Goal: Book appointment/travel/reservation

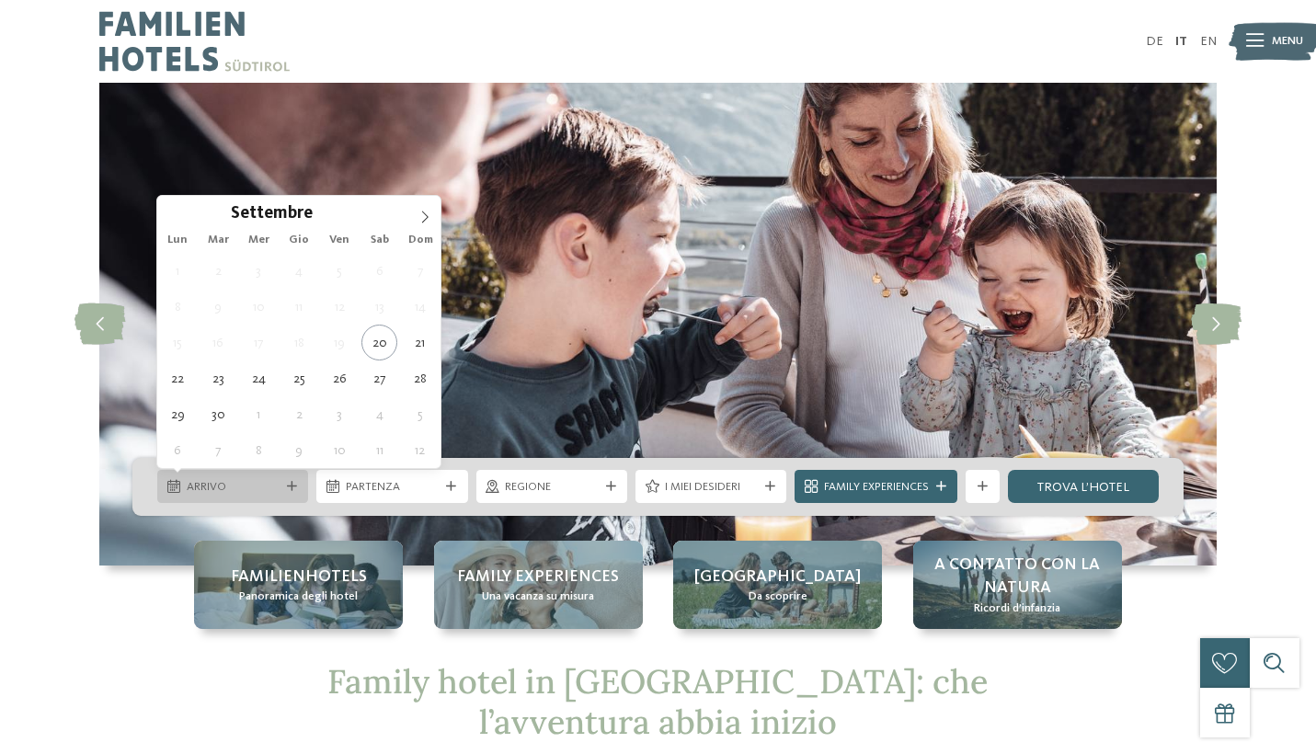
click at [283, 487] on div at bounding box center [291, 487] width 17 height 10
click at [417, 215] on span at bounding box center [424, 211] width 31 height 31
type div "[DATE]"
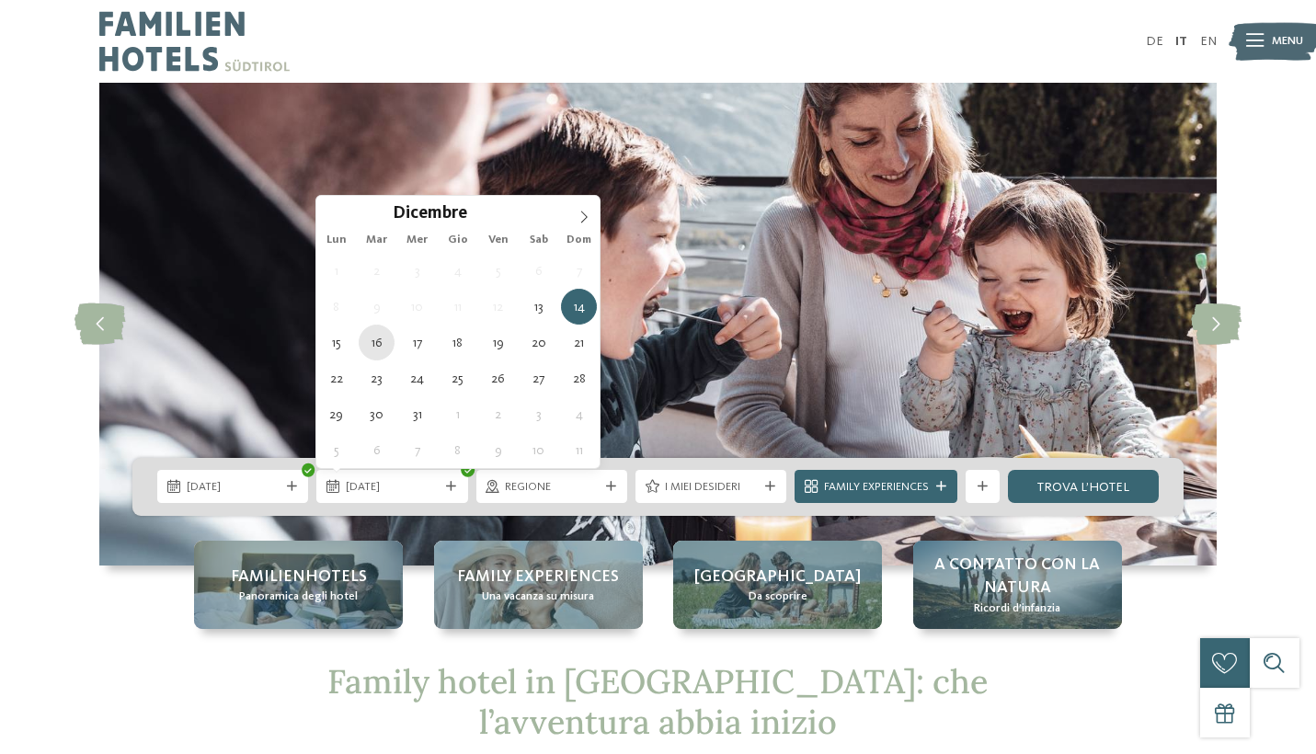
type div "[DATE]"
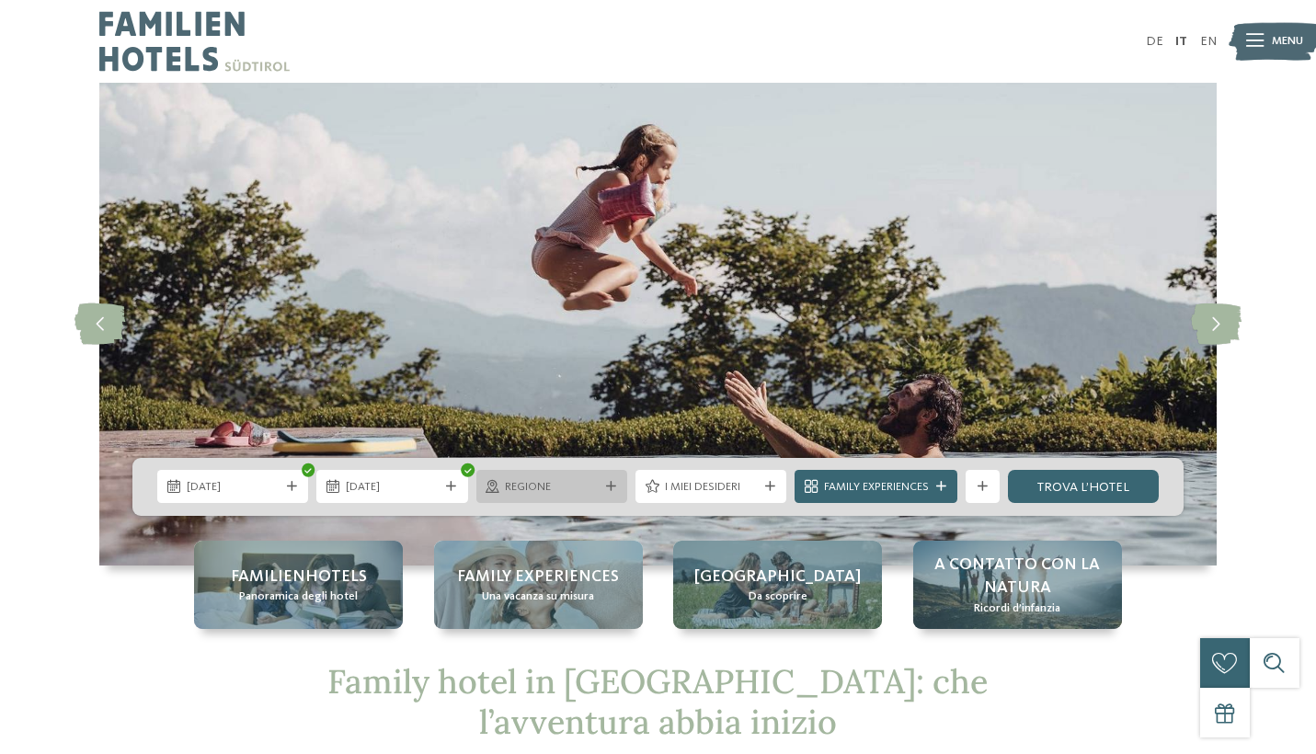
click at [563, 485] on span "Regione" at bounding box center [551, 487] width 93 height 17
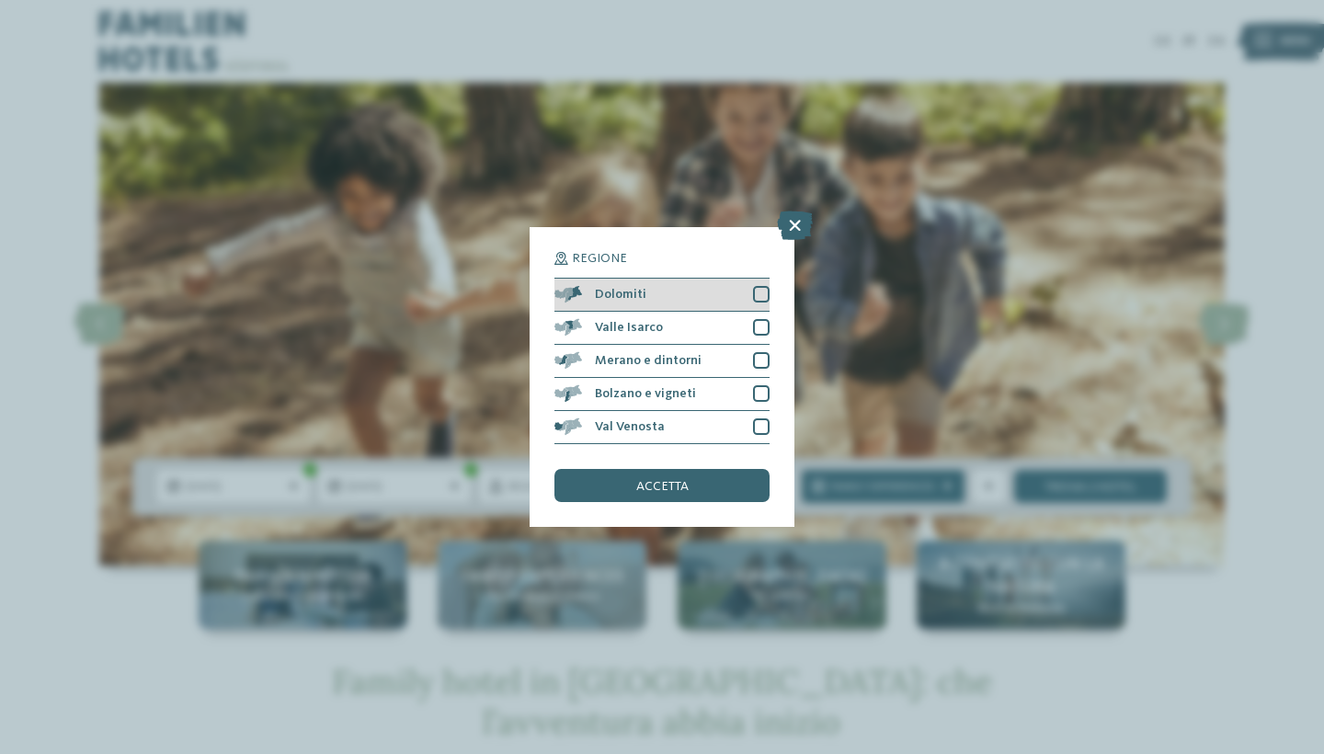
click at [752, 279] on div "Dolomiti" at bounding box center [662, 295] width 215 height 33
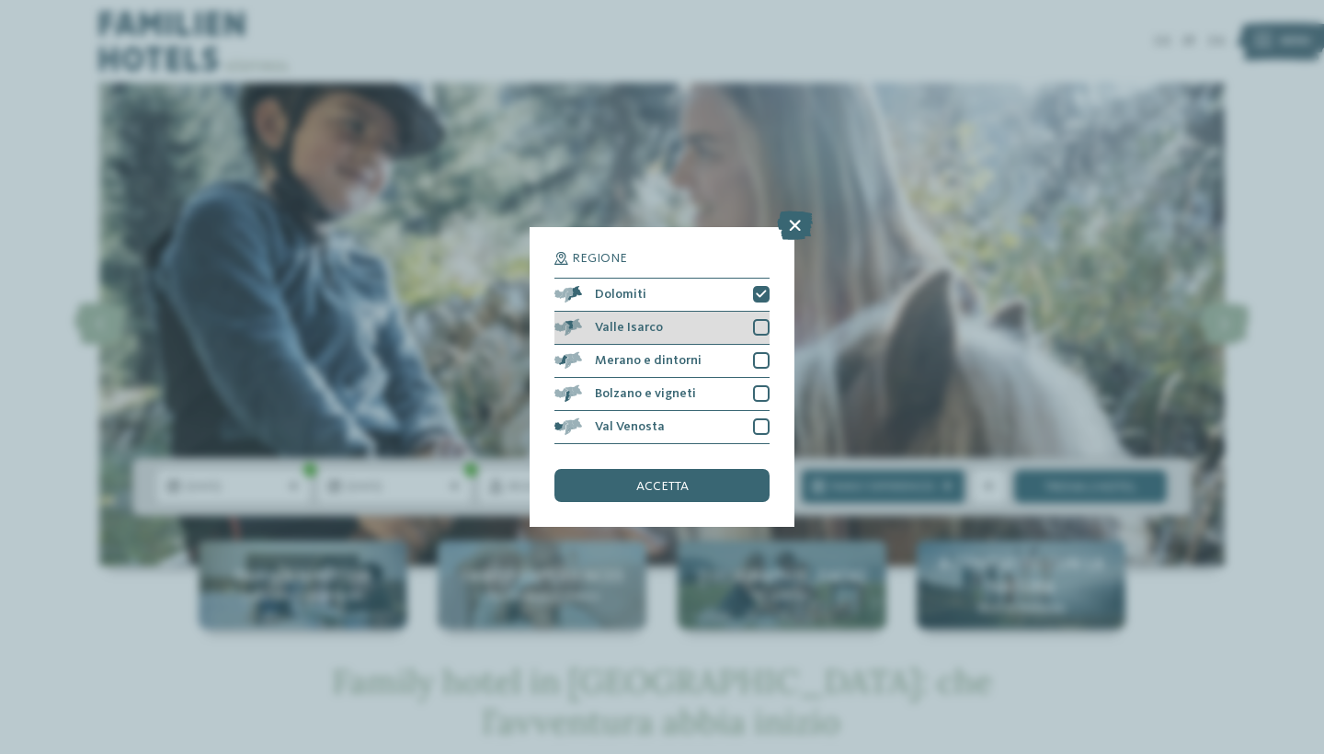
click at [767, 319] on div at bounding box center [761, 327] width 17 height 17
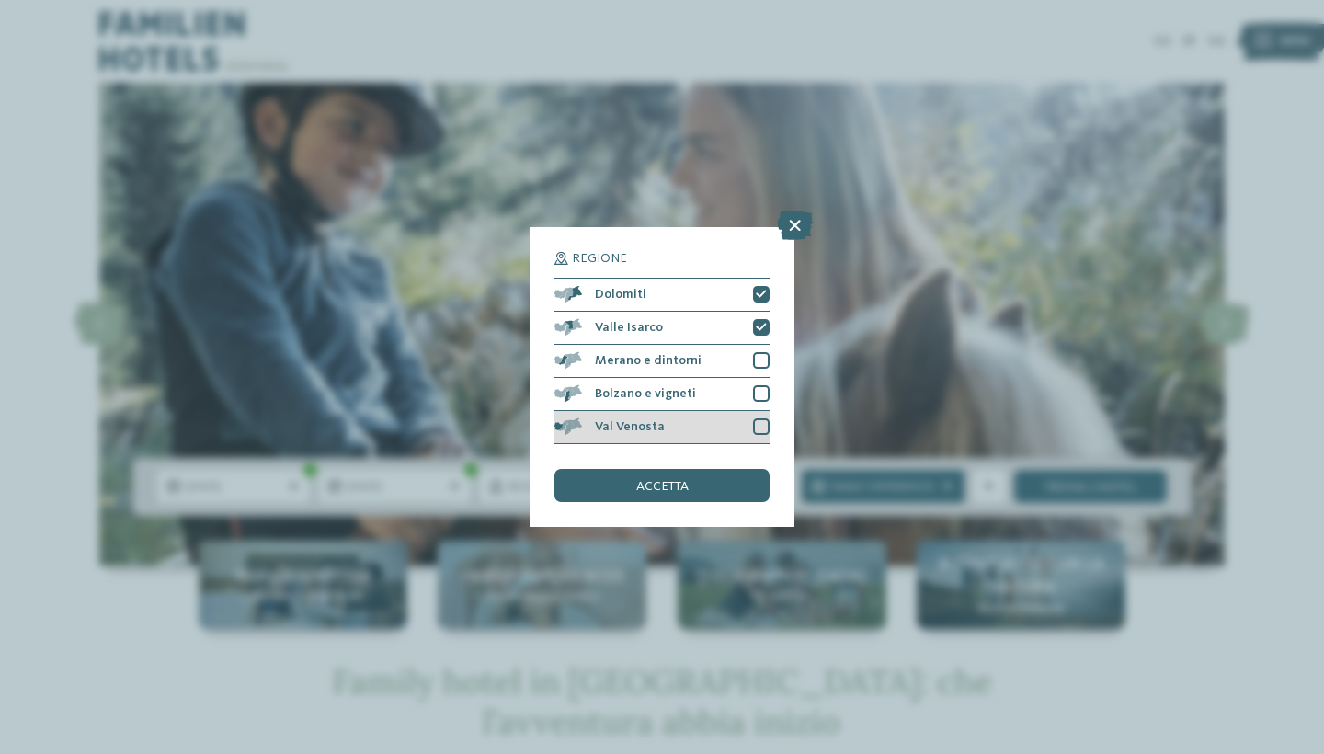
click at [761, 418] on div at bounding box center [761, 426] width 17 height 17
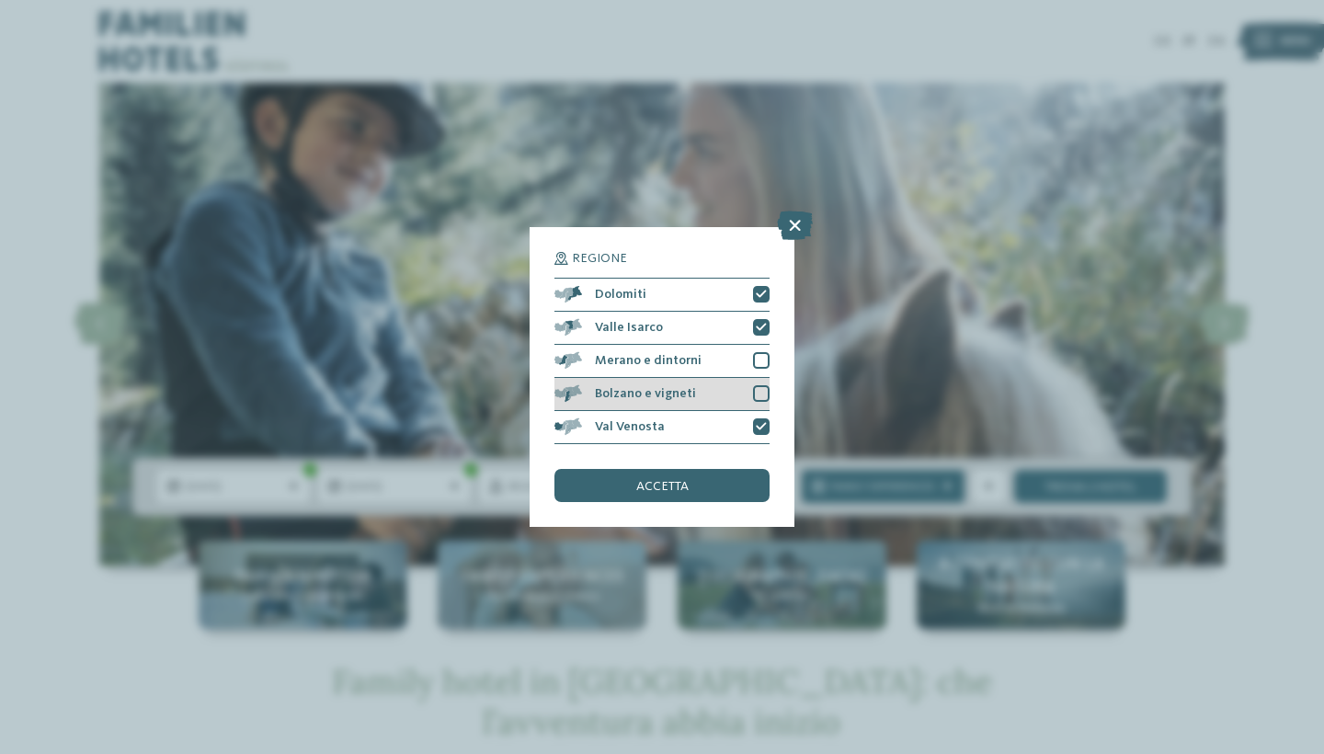
click at [757, 385] on div at bounding box center [761, 393] width 17 height 17
click at [760, 352] on div at bounding box center [761, 360] width 17 height 17
click at [698, 469] on div "accetta" at bounding box center [662, 485] width 215 height 33
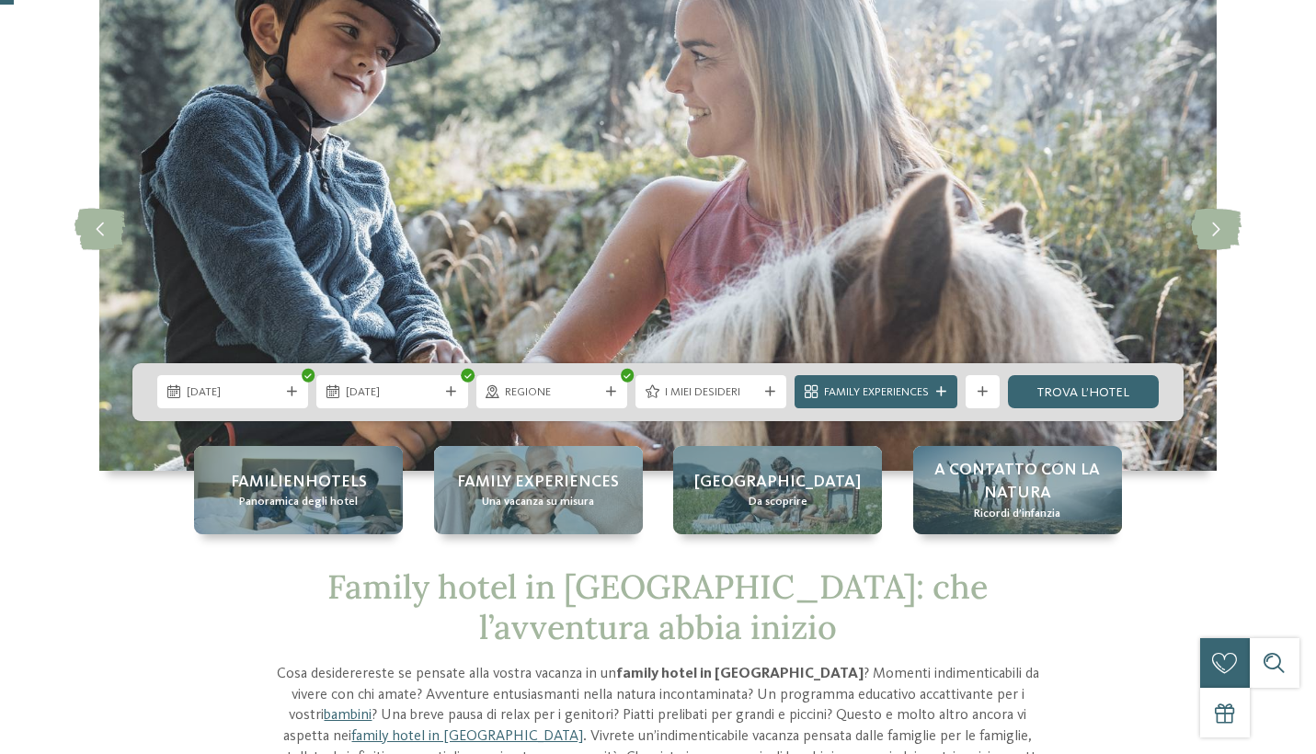
scroll to position [138, 0]
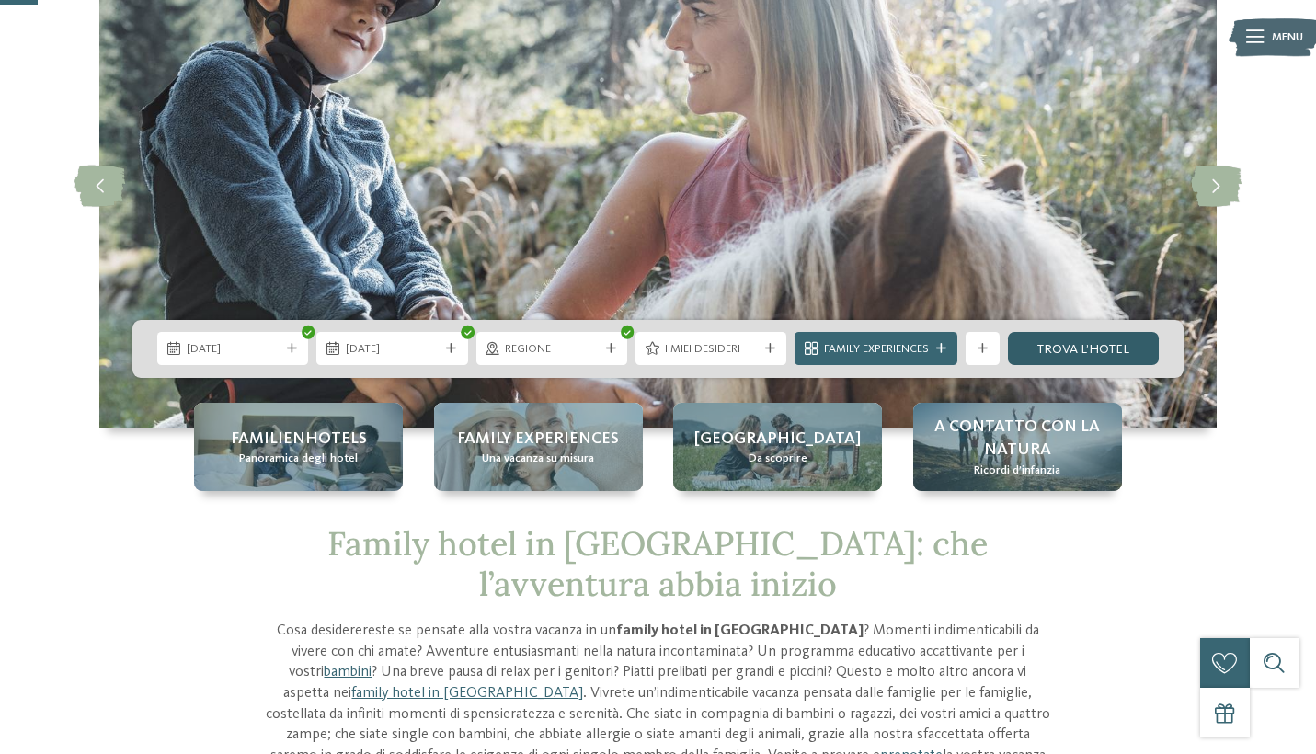
click at [1064, 357] on link "trova l’hotel" at bounding box center [1083, 348] width 151 height 33
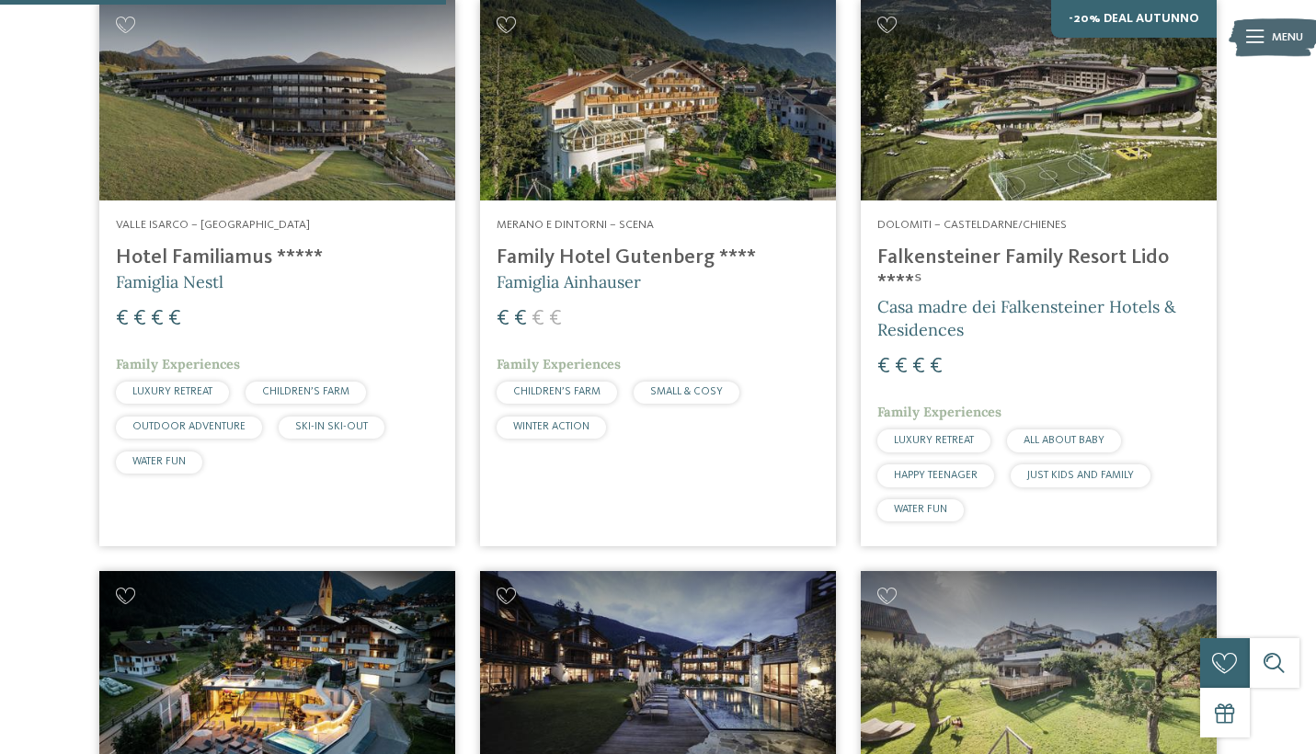
scroll to position [1193, 0]
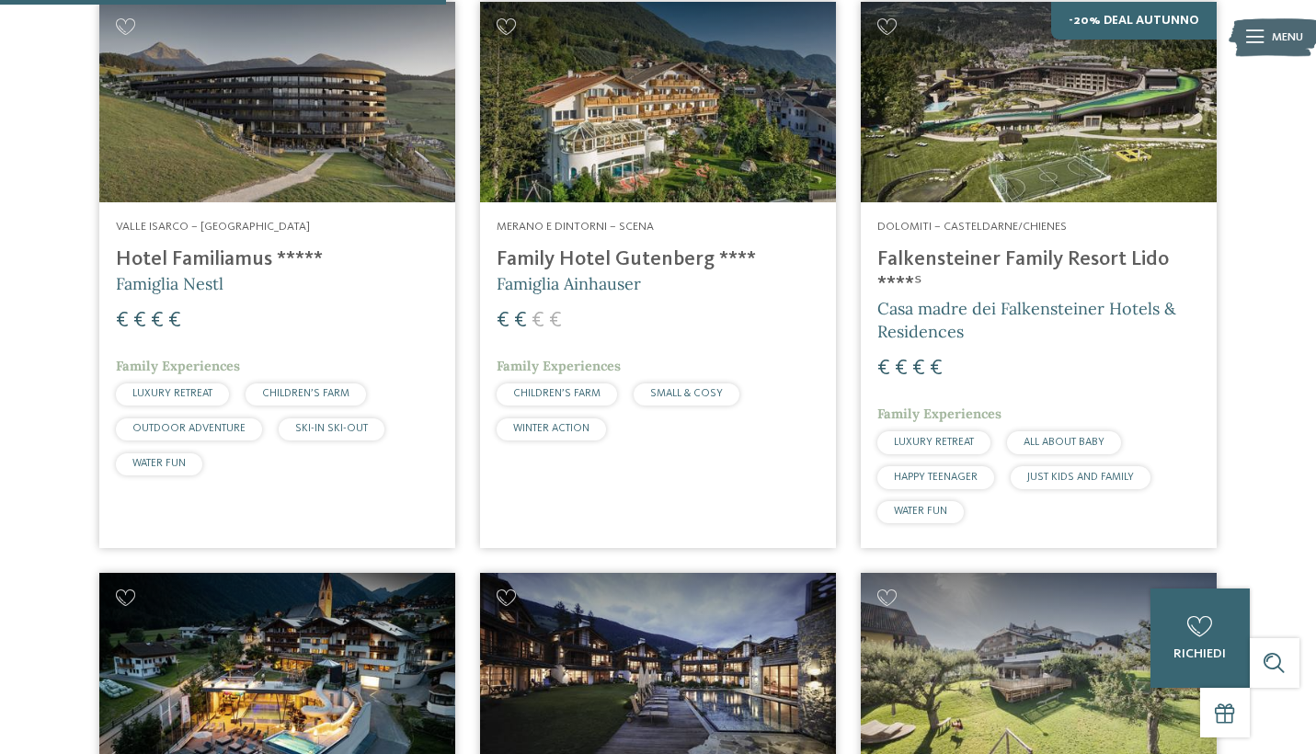
click at [693, 161] on img at bounding box center [658, 102] width 356 height 200
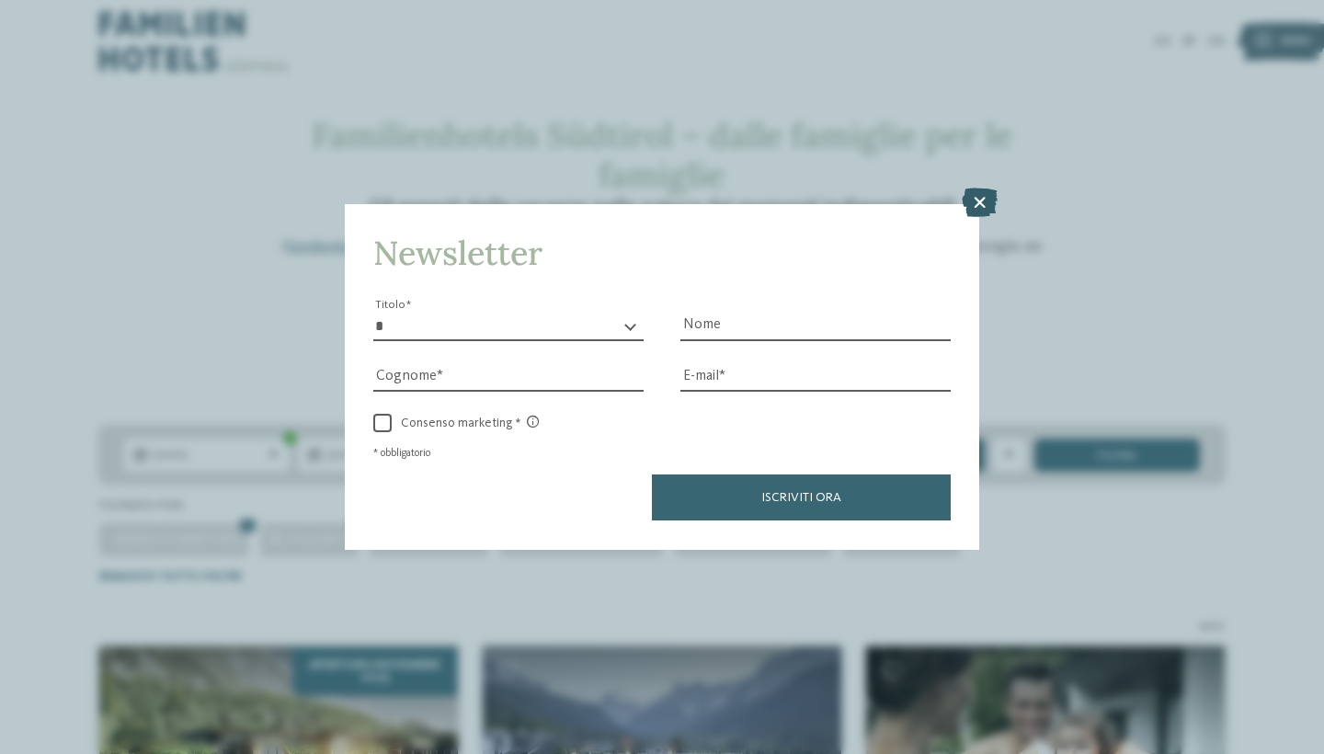
click at [978, 189] on icon at bounding box center [980, 203] width 36 height 29
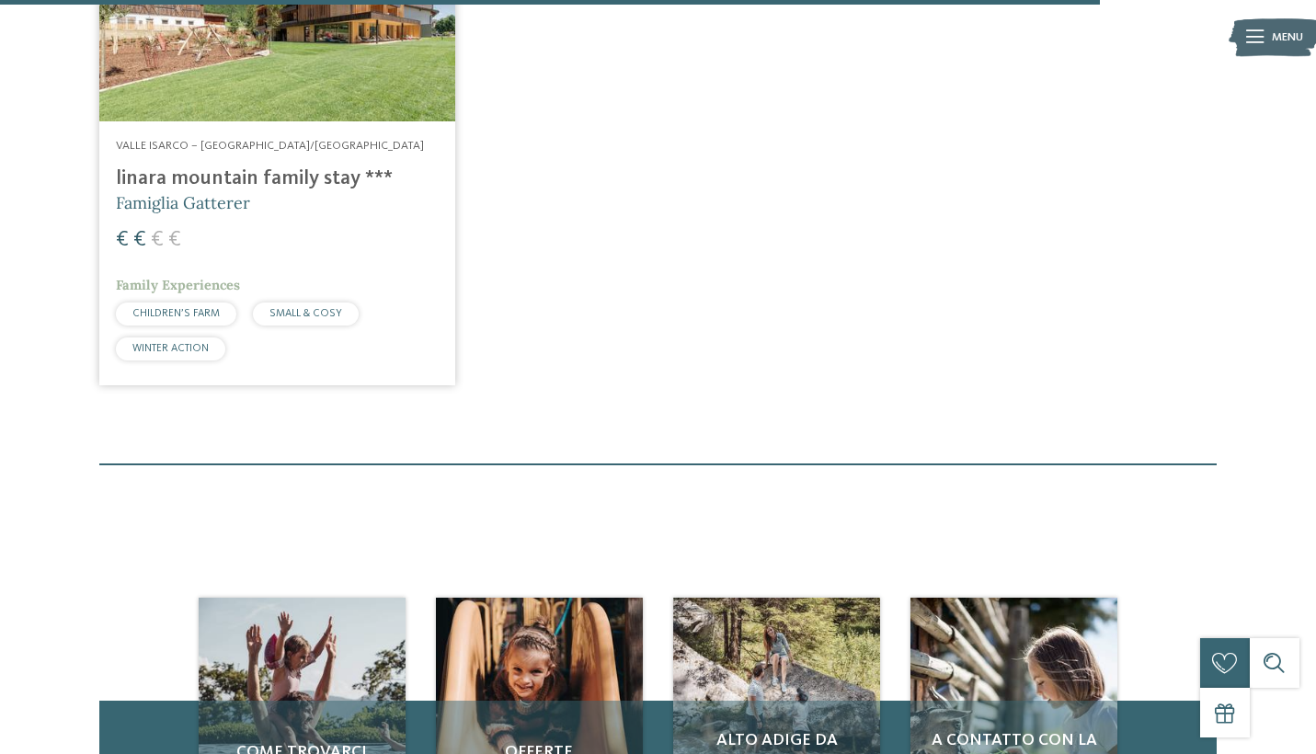
scroll to position [2779, 0]
